Goal: Information Seeking & Learning: Find specific fact

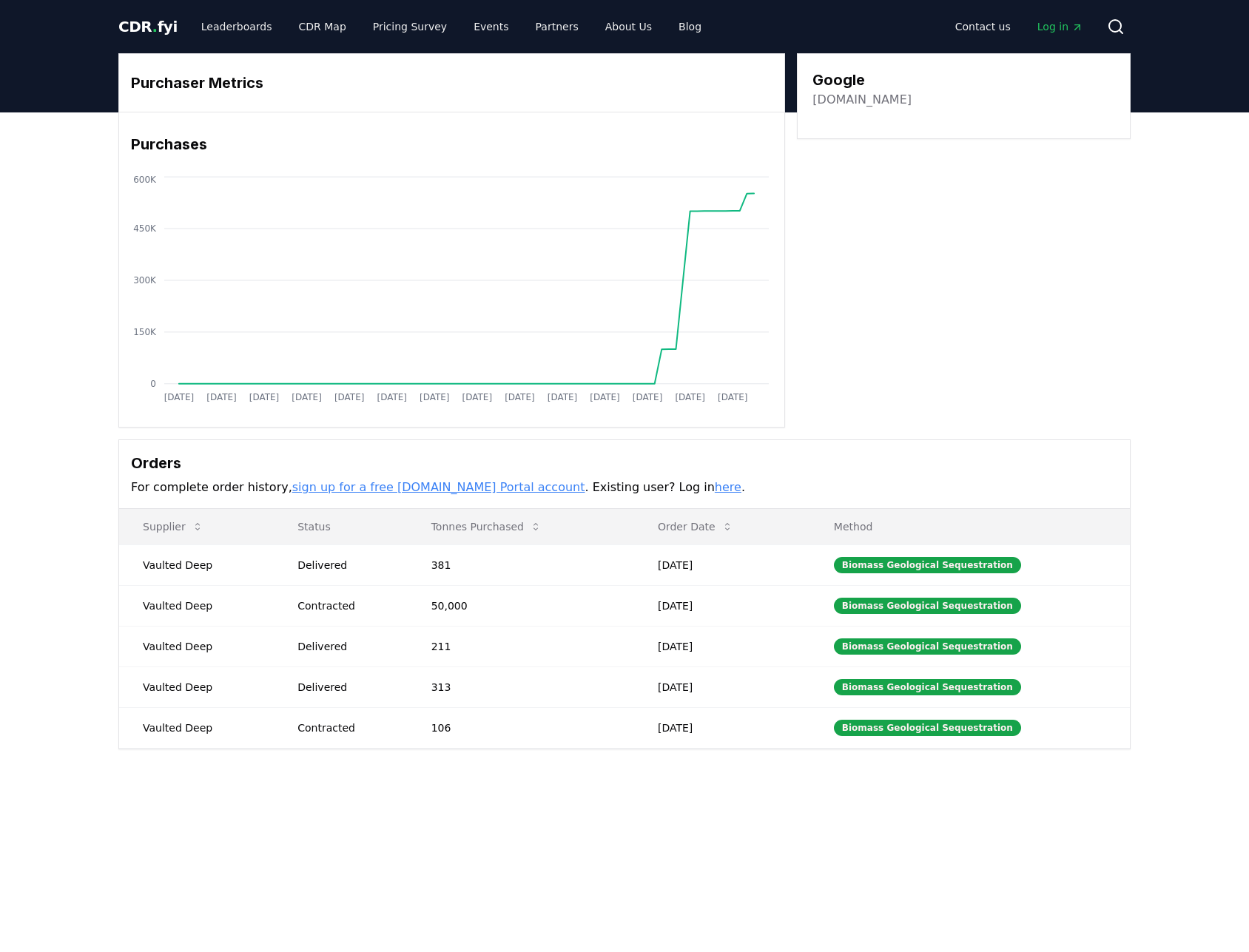
click at [155, 22] on span "CDR . fyi" at bounding box center [148, 27] width 59 height 18
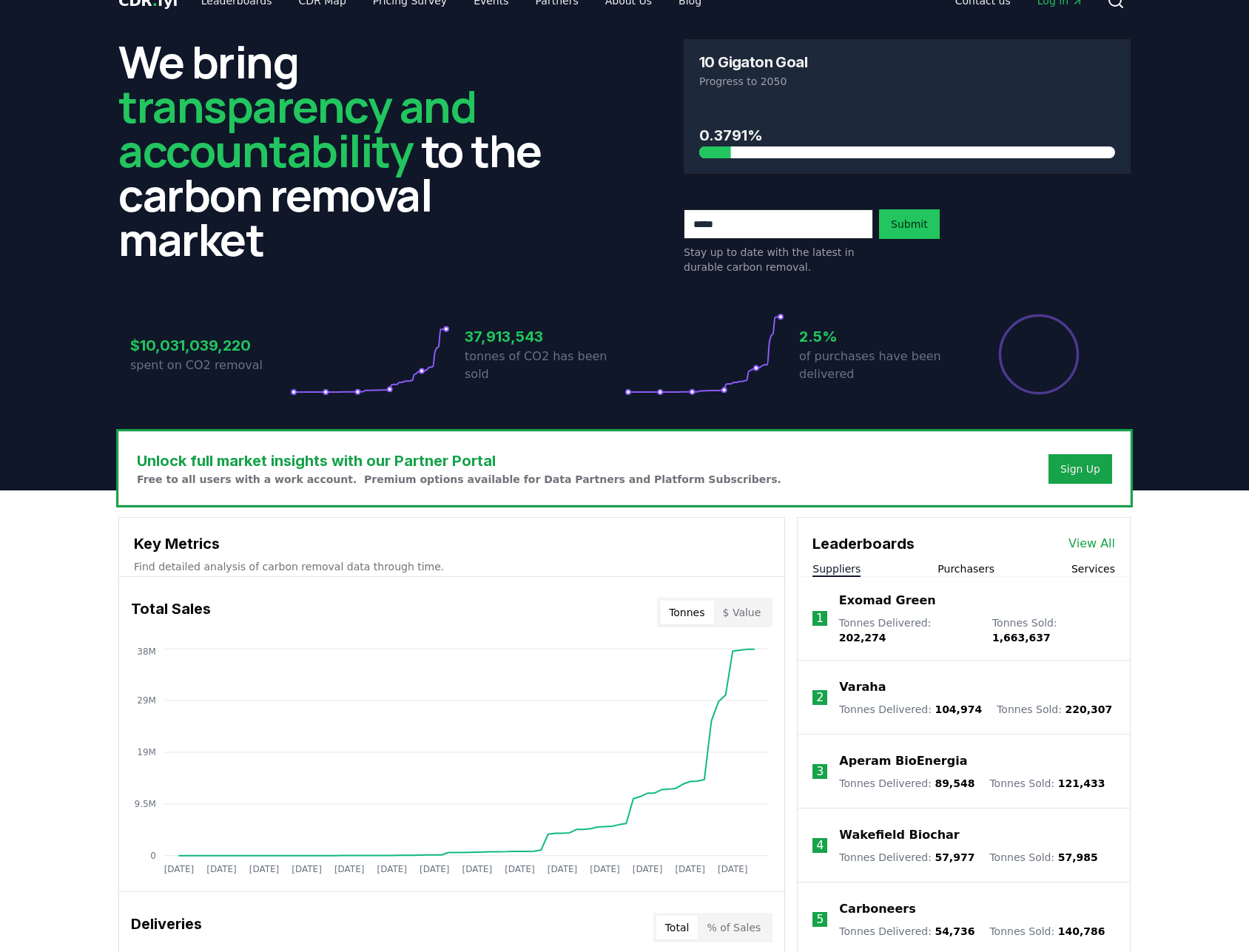
scroll to position [77, 0]
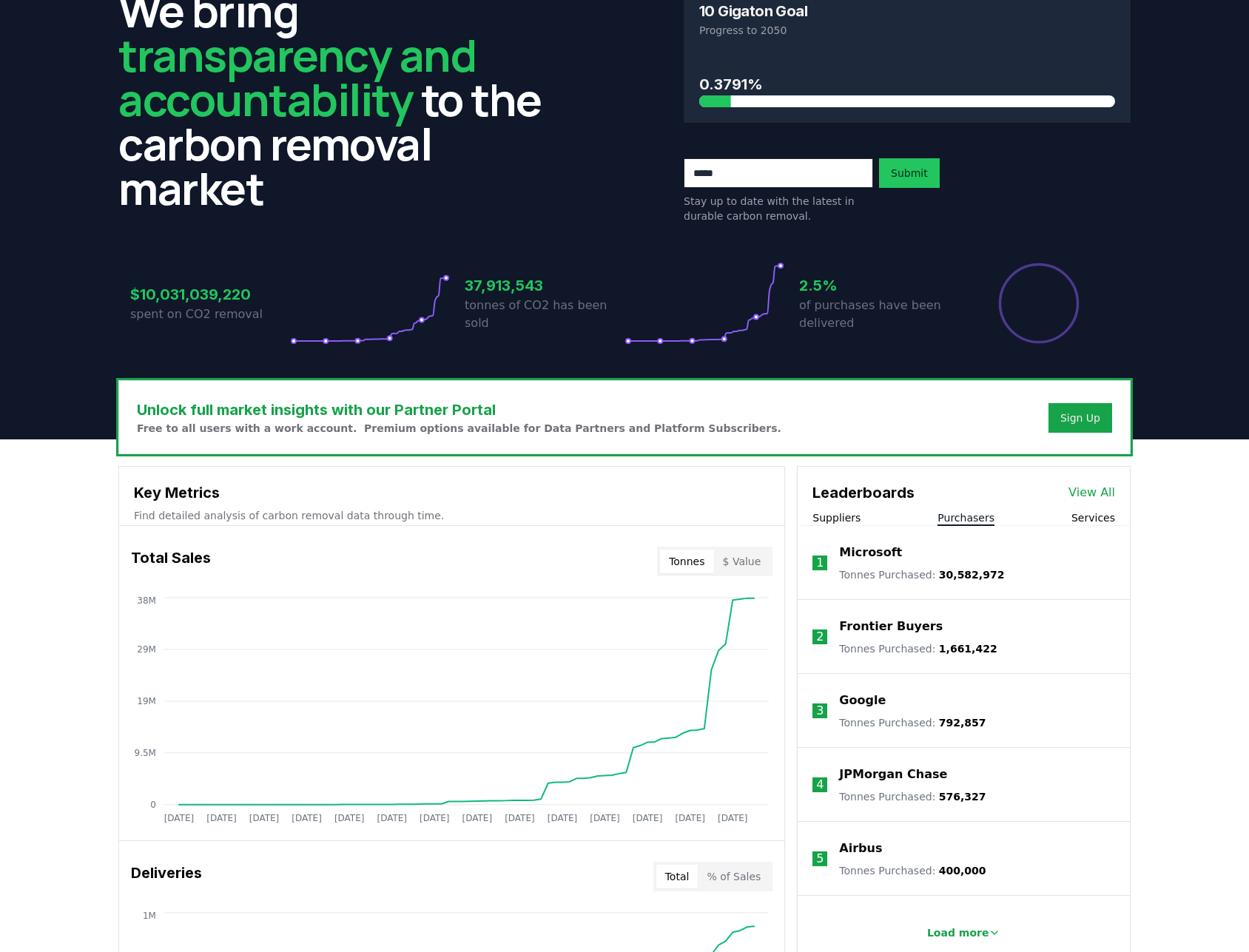
click at [963, 514] on button "Purchasers" at bounding box center [966, 518] width 57 height 15
click at [859, 696] on p "Google" at bounding box center [863, 701] width 47 height 18
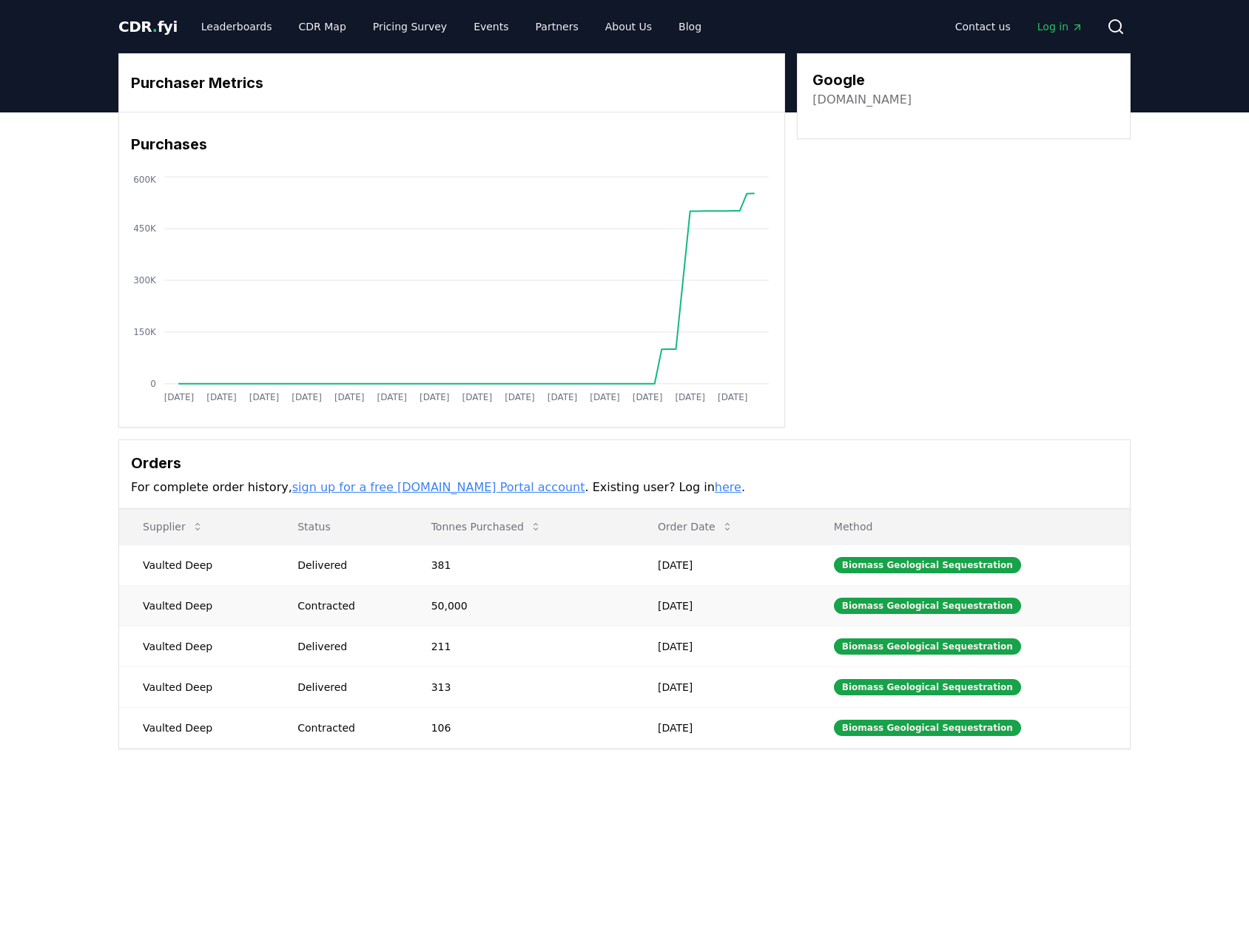
click at [740, 596] on td "[DATE]" at bounding box center [722, 606] width 176 height 41
click at [703, 642] on td "[DATE]" at bounding box center [722, 646] width 176 height 41
drag, startPoint x: 144, startPoint y: 561, endPoint x: 212, endPoint y: 563, distance: 68.0
click at [212, 563] on td "Vaulted Deep" at bounding box center [197, 565] width 155 height 41
copy td "Vaulted Deep"
